Goal: Task Accomplishment & Management: Manage account settings

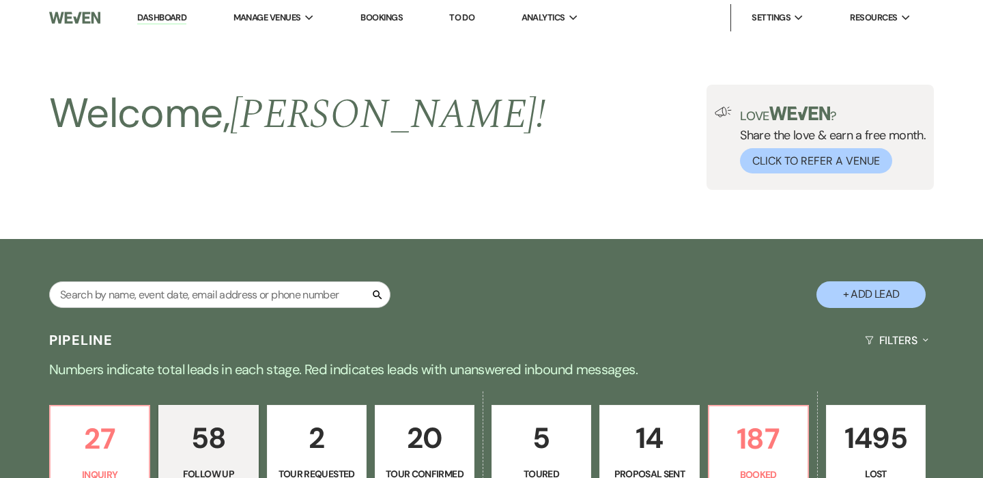
select select "9"
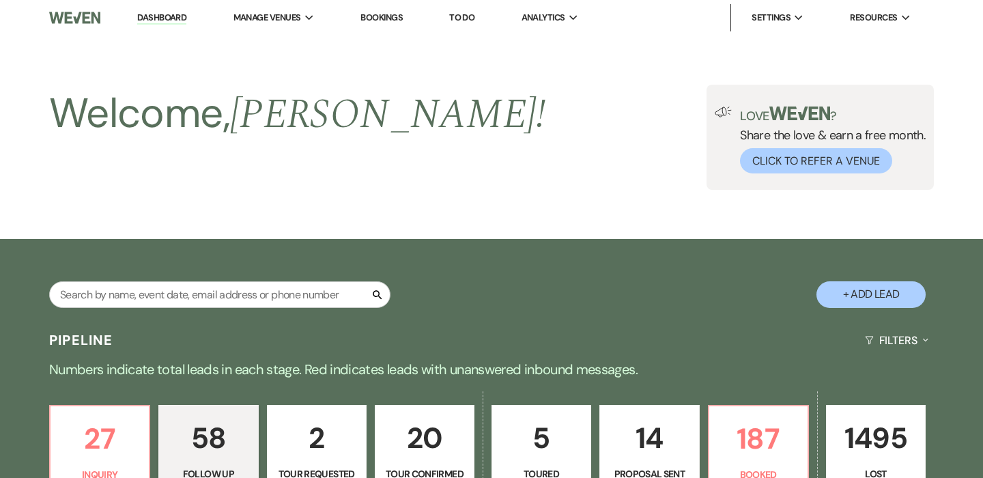
select select "9"
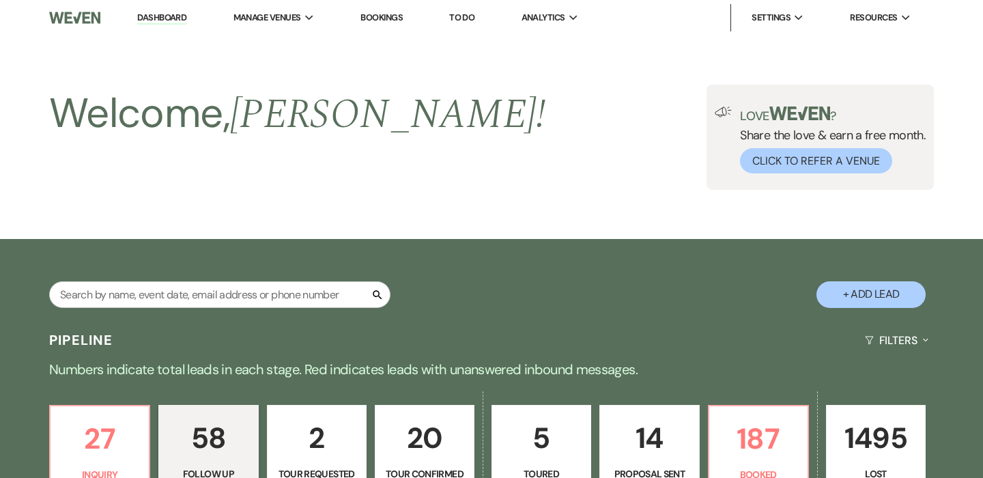
select select "9"
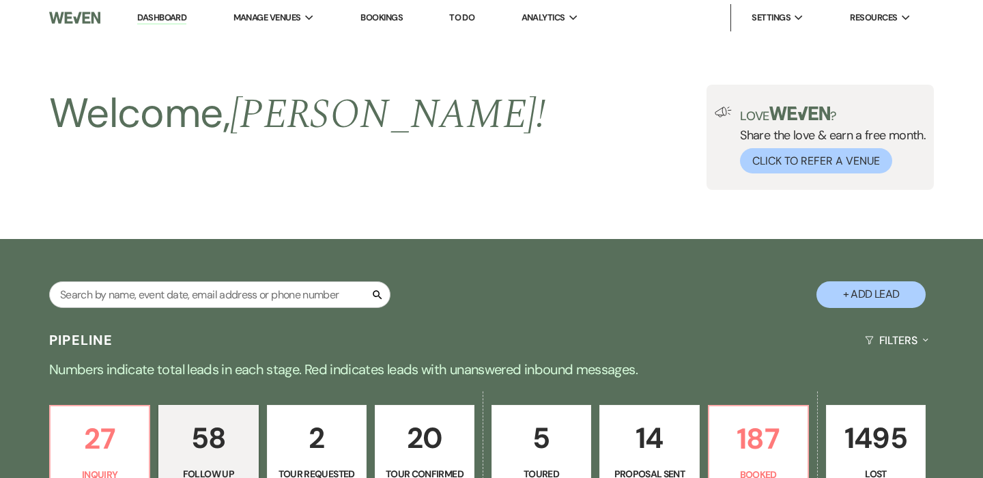
select select "9"
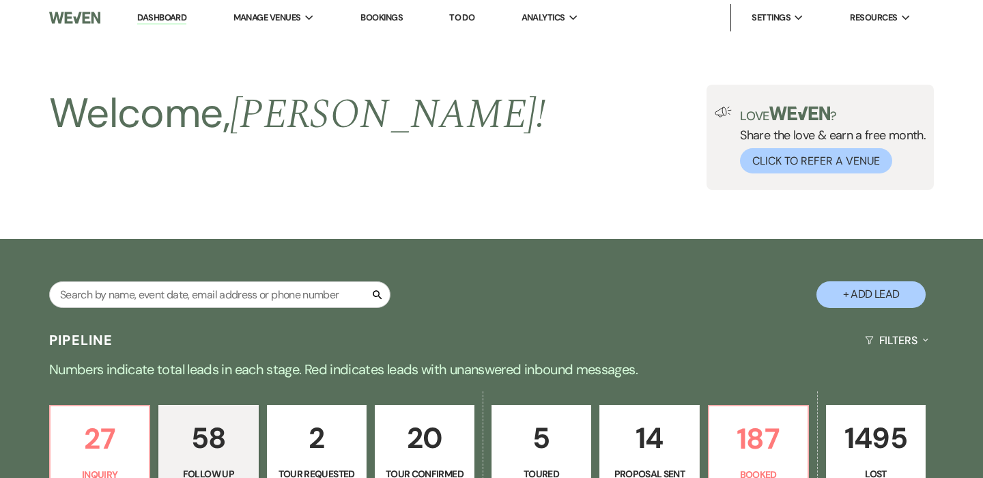
select select "9"
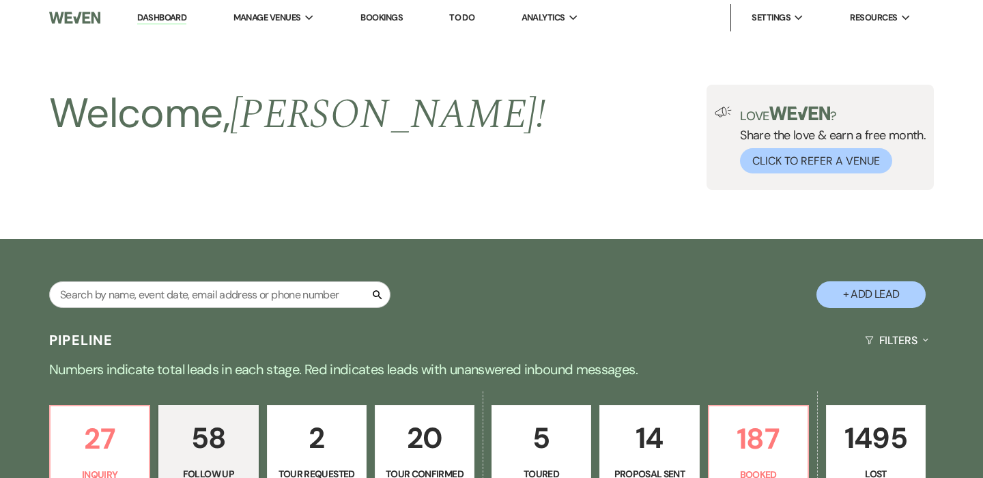
select select "9"
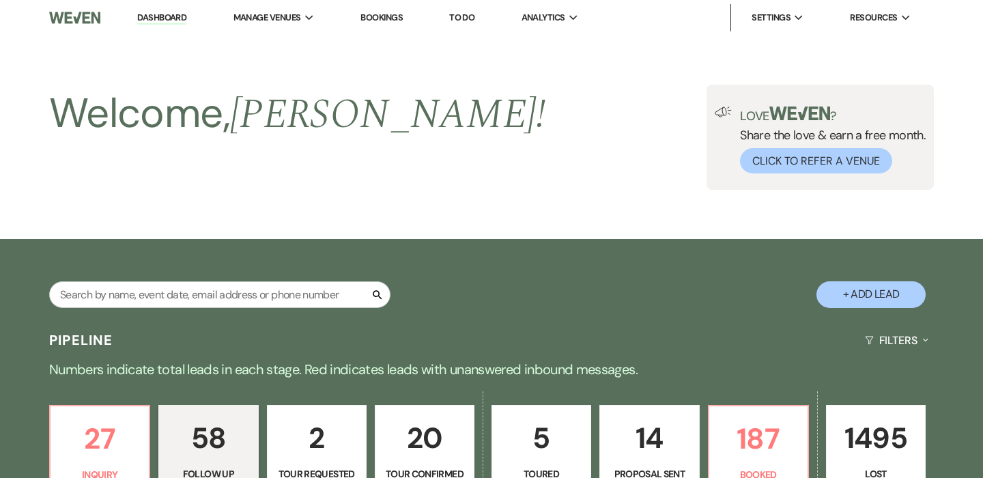
select select "9"
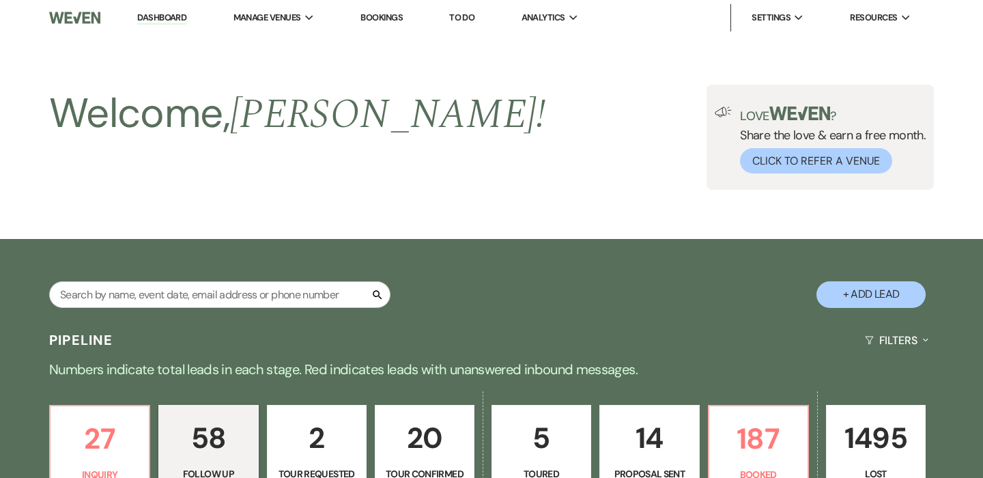
select select "9"
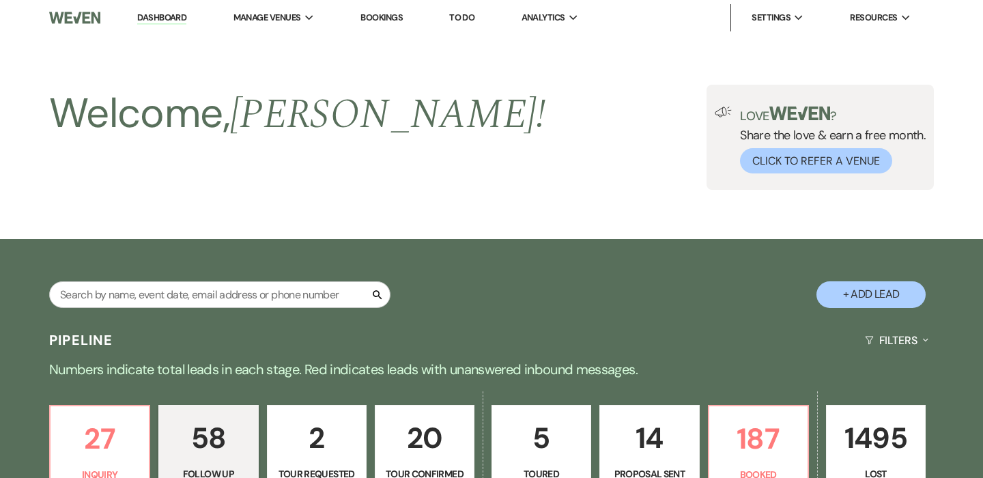
select select "9"
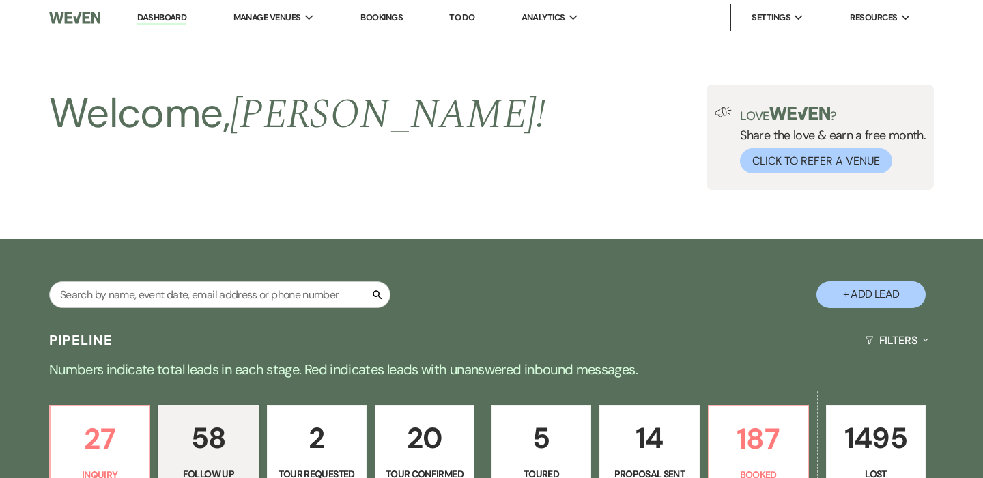
select select "9"
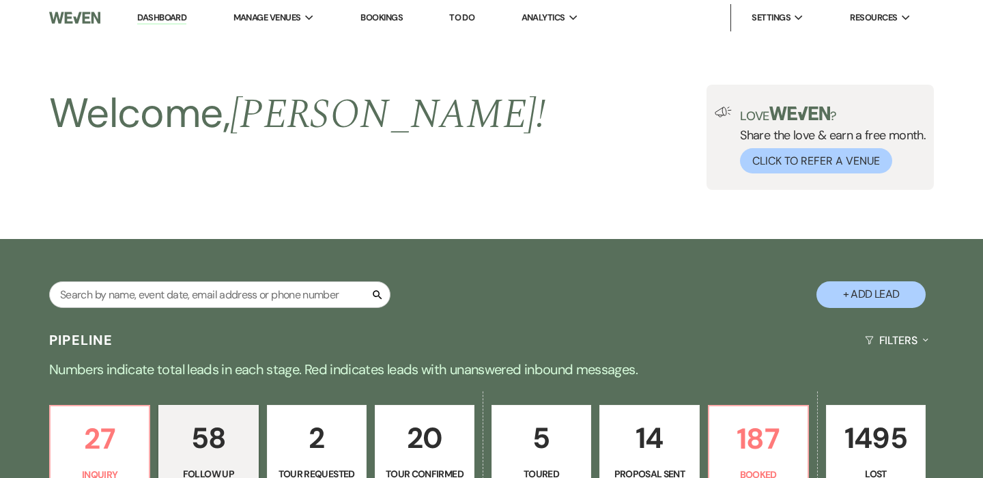
select select "9"
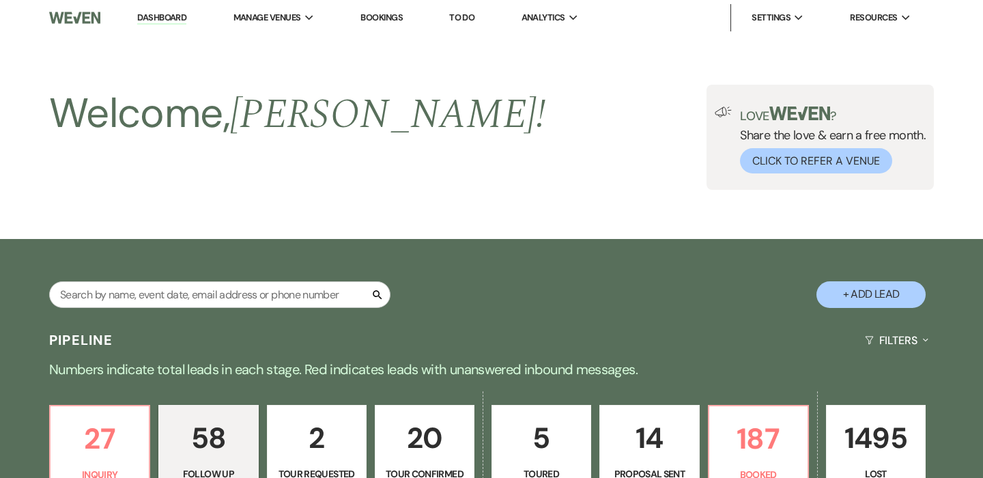
select select "9"
